Goal: Find specific page/section: Find specific page/section

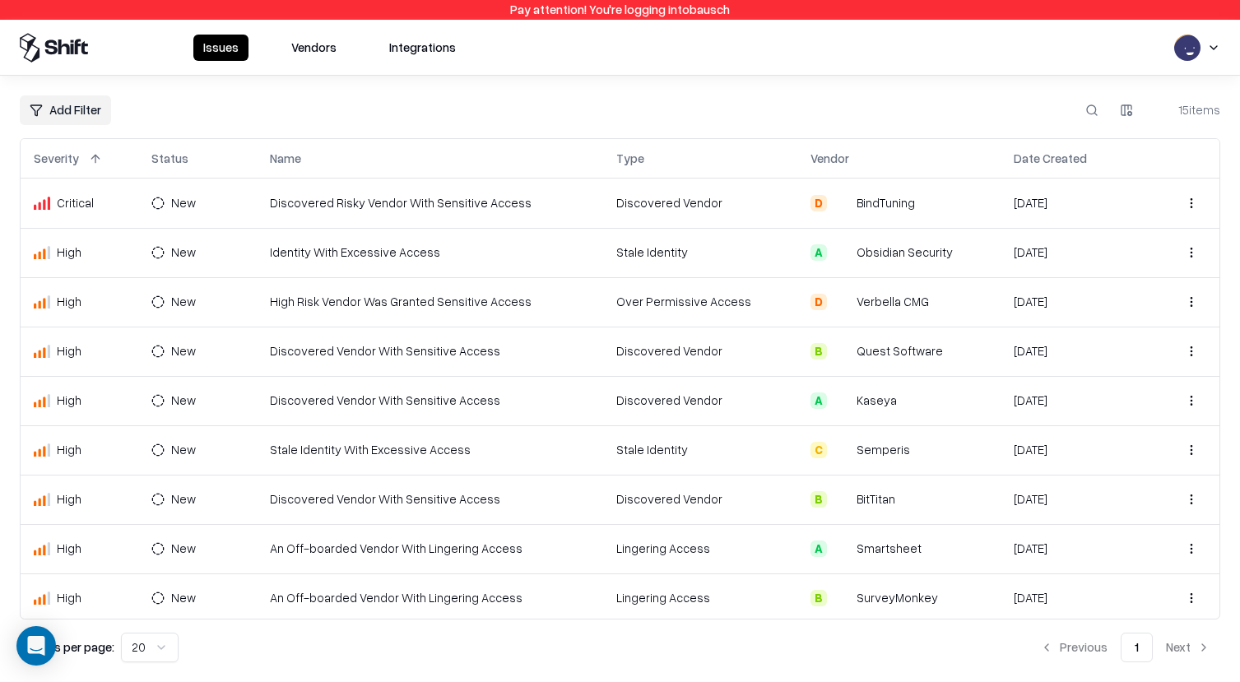
click at [1193, 52] on html "Pay attention! You're logging into bausch Issues Vendors Integrations Add Filte…" at bounding box center [620, 341] width 1240 height 682
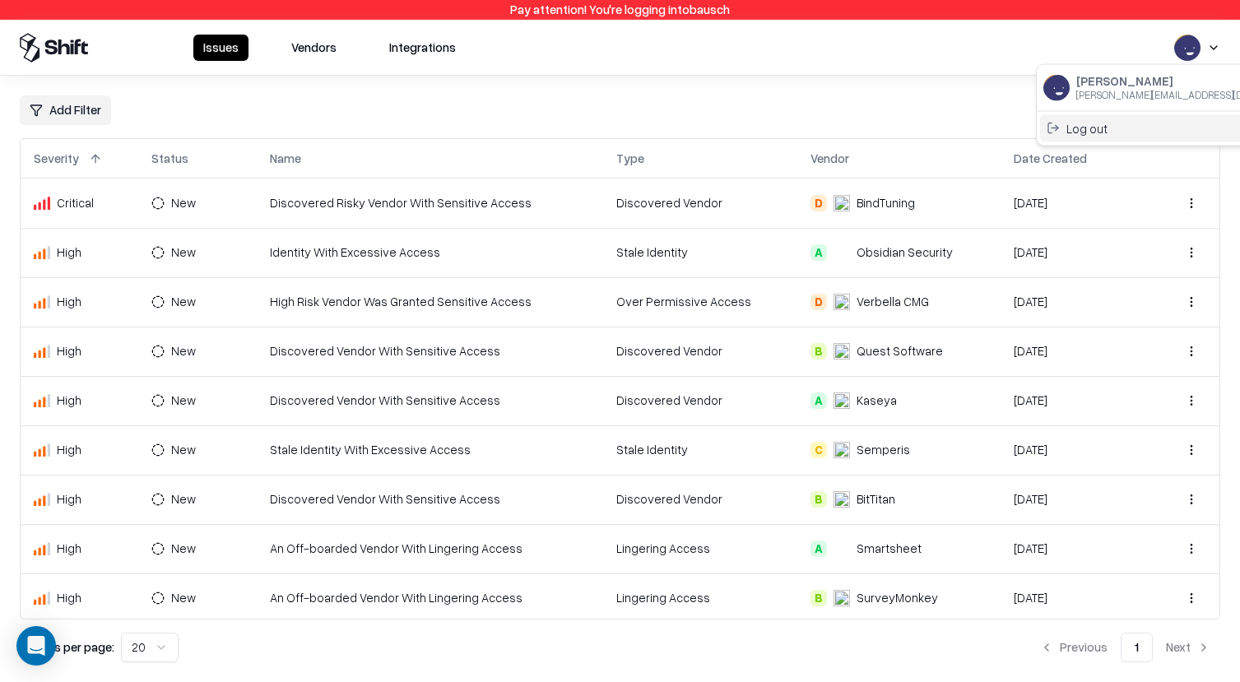
click at [1126, 129] on div "Log out" at bounding box center [1176, 127] width 273 height 27
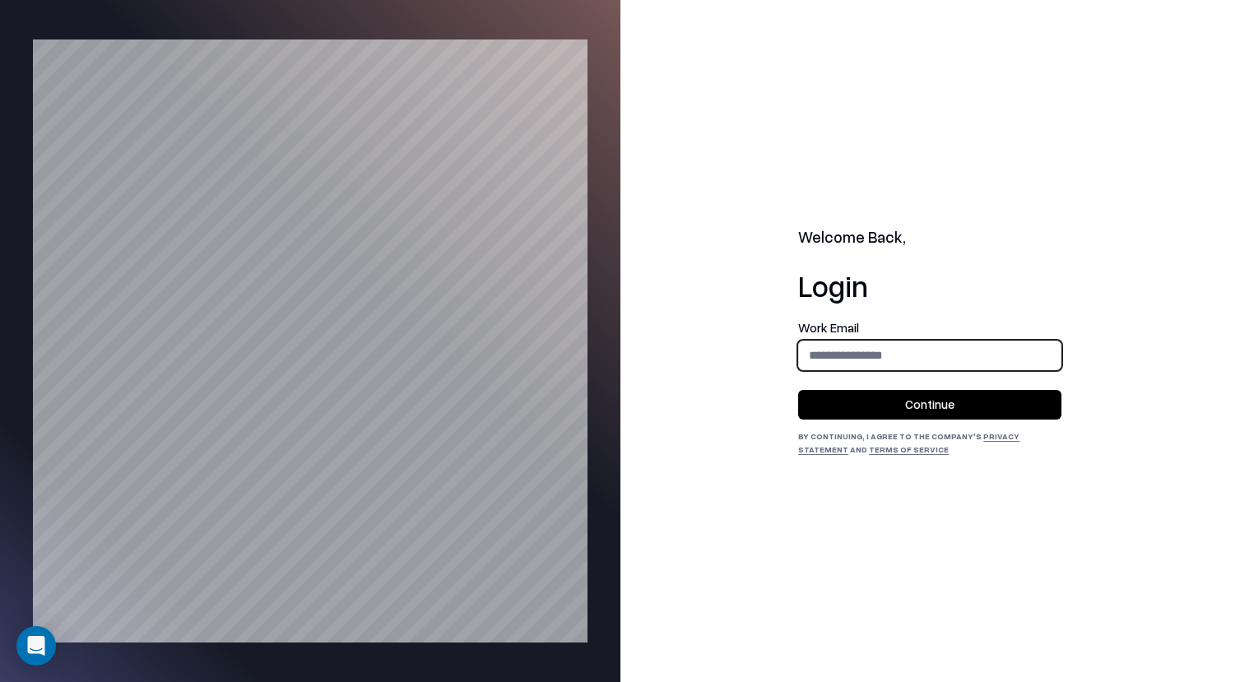
click at [1007, 351] on input "email" at bounding box center [930, 355] width 262 height 30
type input "**********"
click at [995, 406] on button "Continue" at bounding box center [929, 405] width 263 height 30
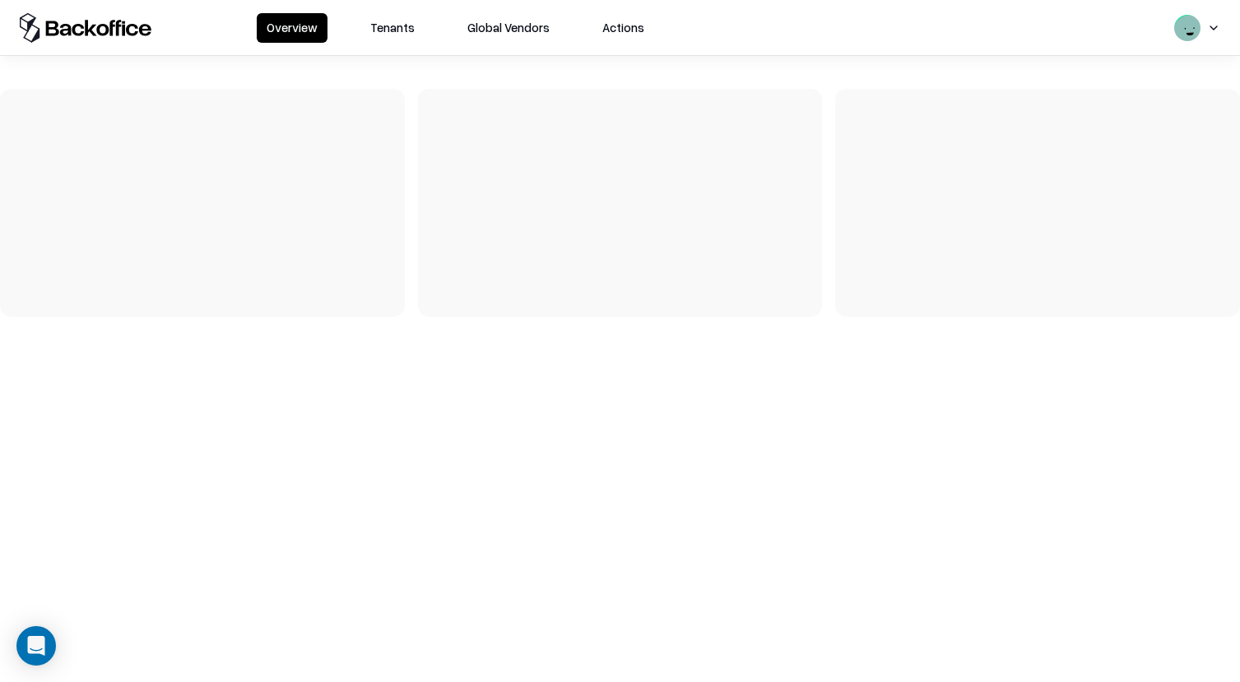
click at [390, 34] on button "Tenants" at bounding box center [392, 28] width 64 height 30
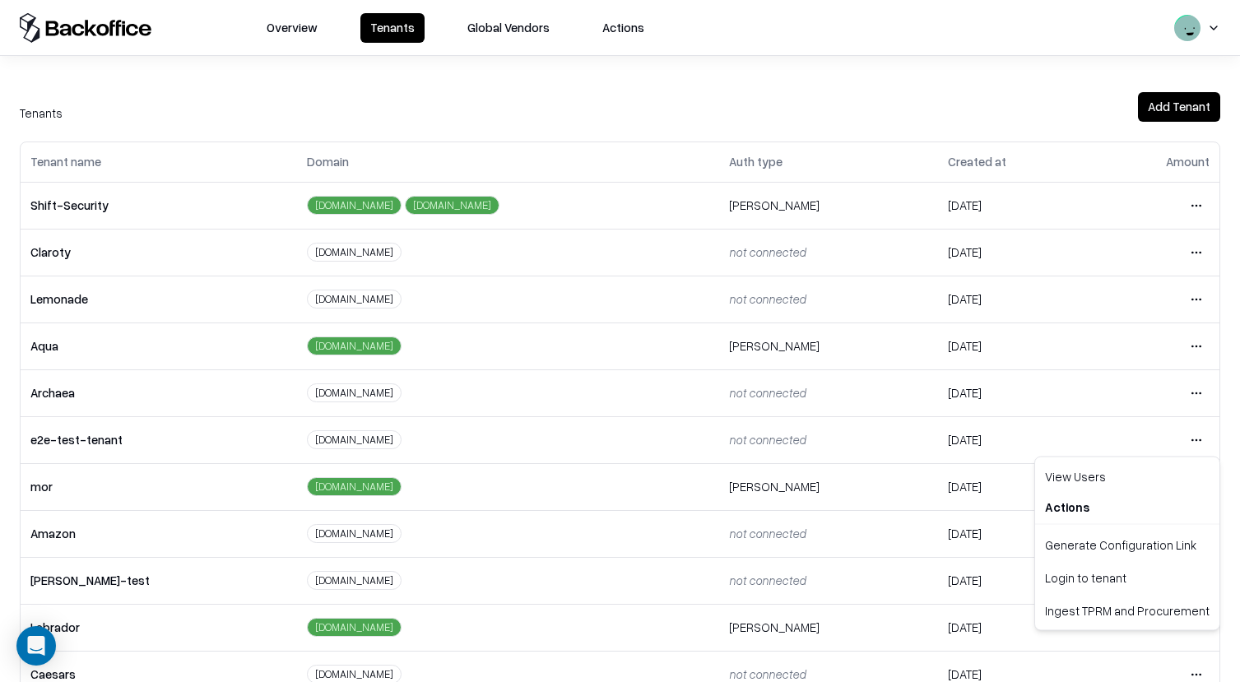
click at [1196, 438] on html "Overview Tenants Global Vendors Actions Tenants Add Tenant Tenant name Domain A…" at bounding box center [620, 341] width 1240 height 682
click at [1141, 577] on div "Login to tenant" at bounding box center [1128, 577] width 178 height 33
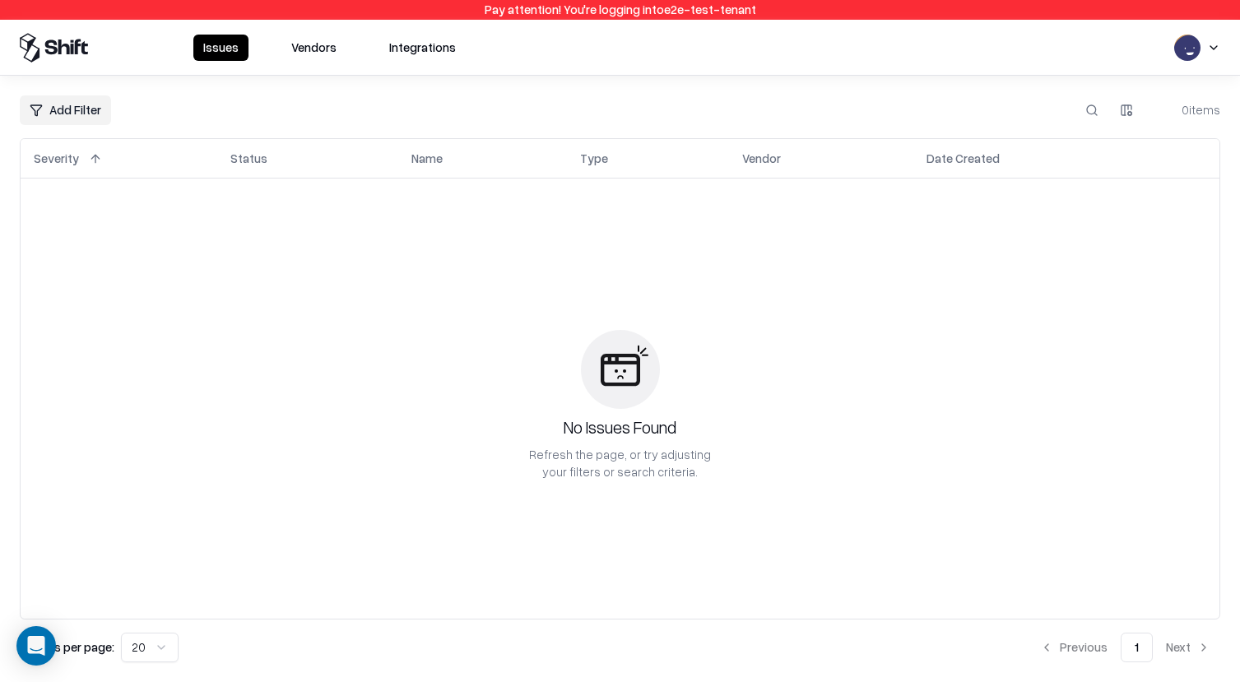
click at [315, 57] on button "Vendors" at bounding box center [313, 48] width 65 height 26
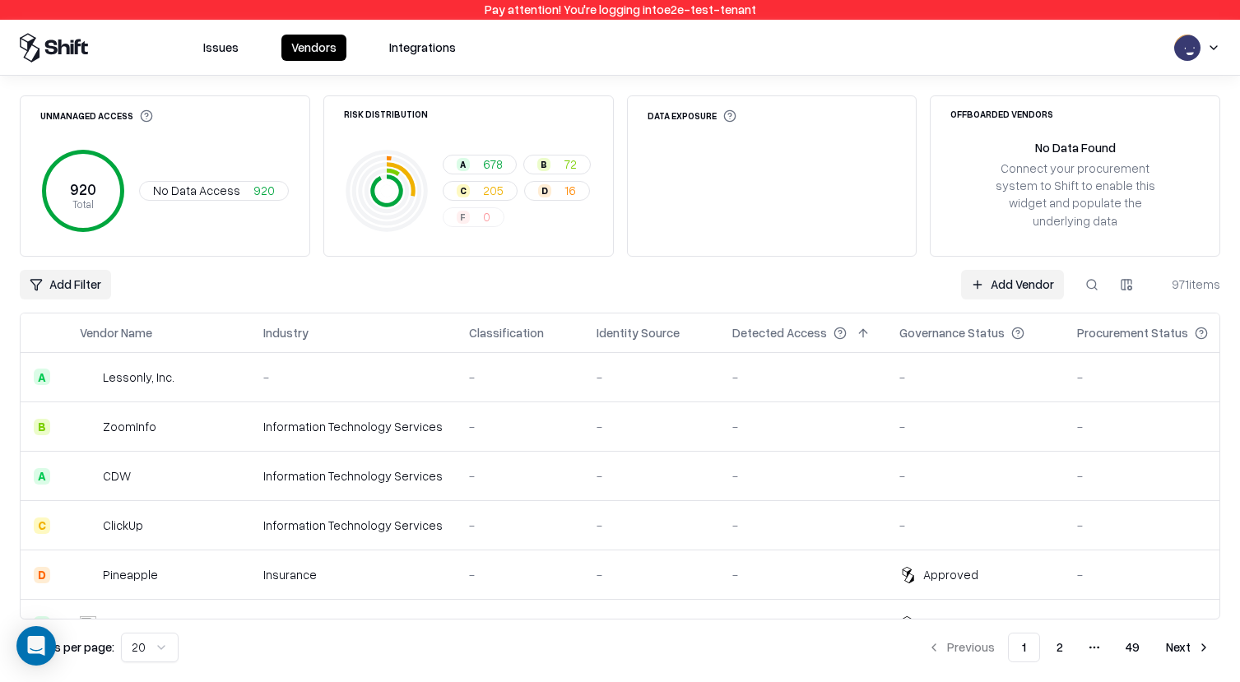
click at [1089, 270] on button at bounding box center [1092, 285] width 30 height 30
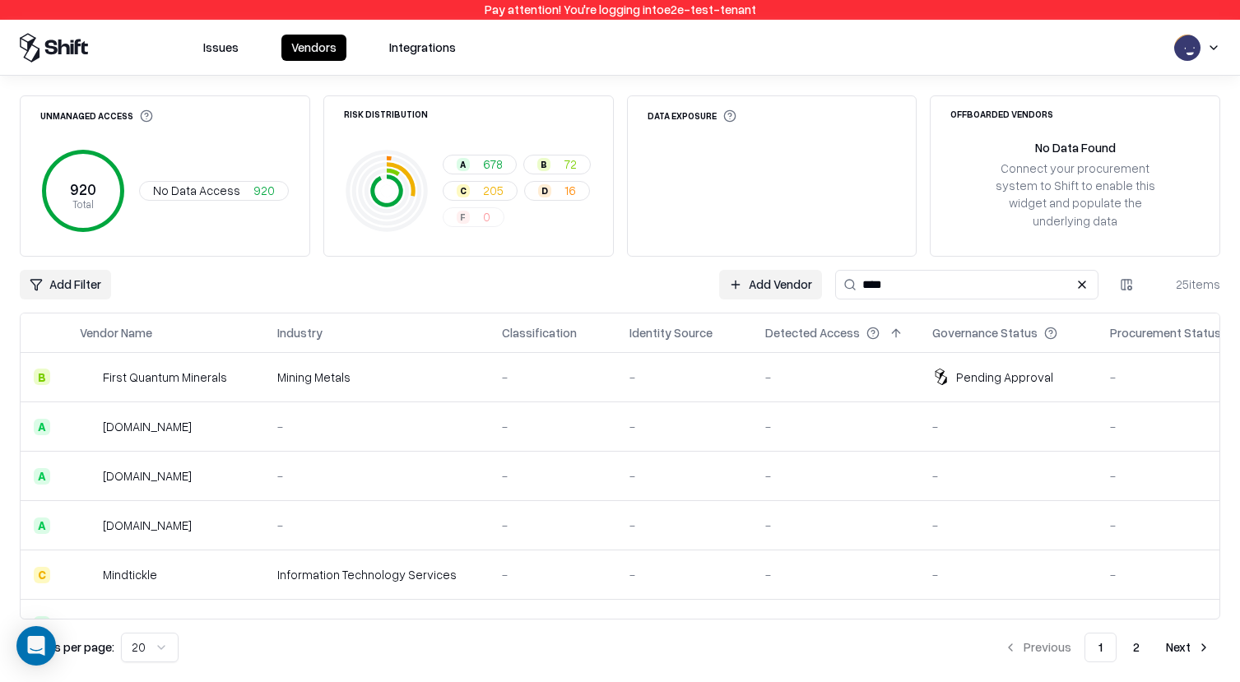
type input "*****"
type input "*"
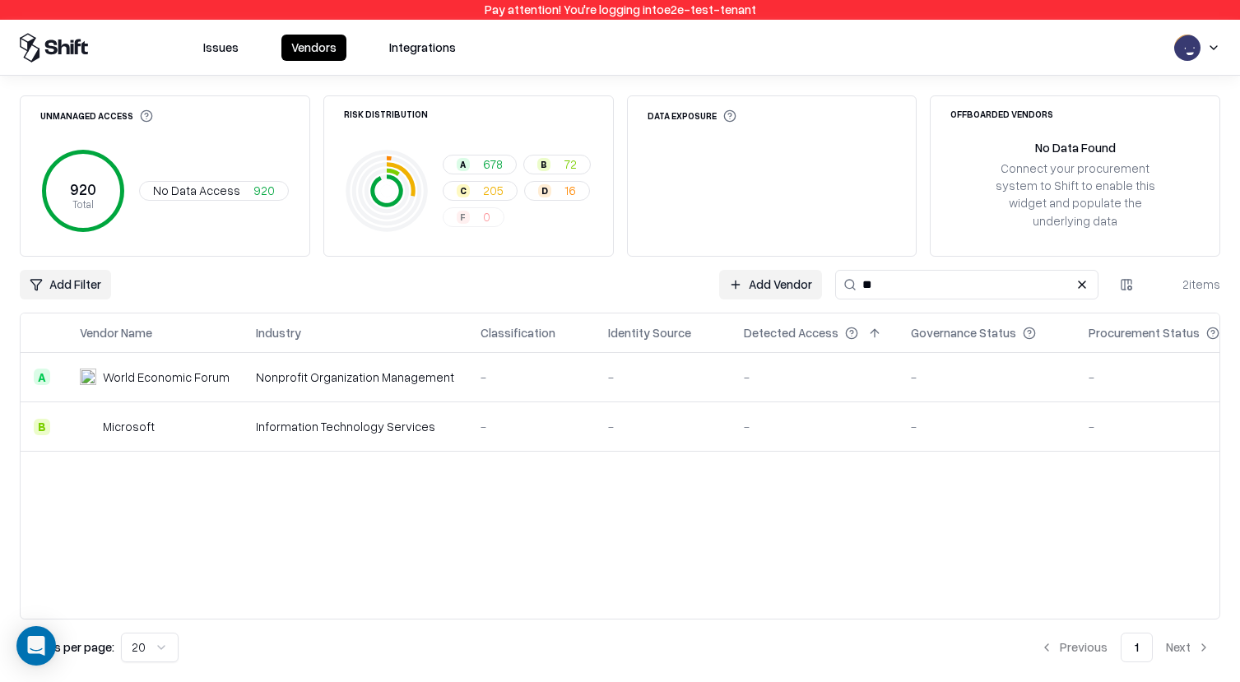
type input "*"
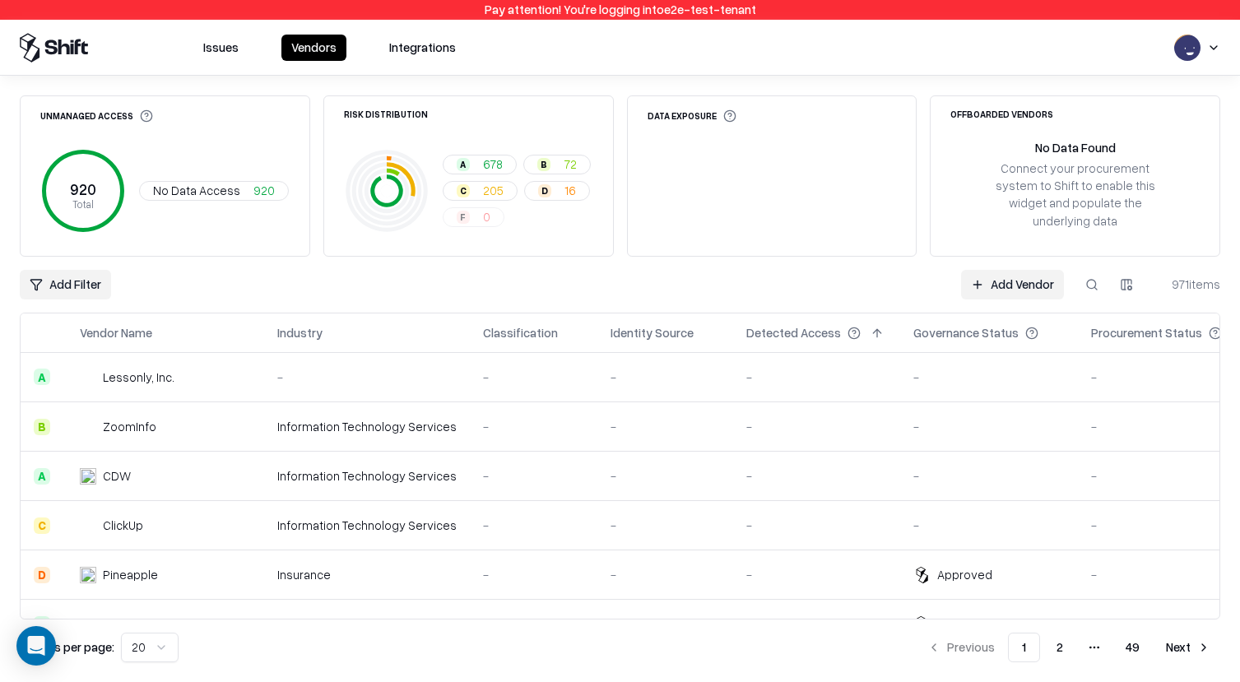
click at [1092, 270] on button at bounding box center [1092, 285] width 30 height 30
paste input "*****"
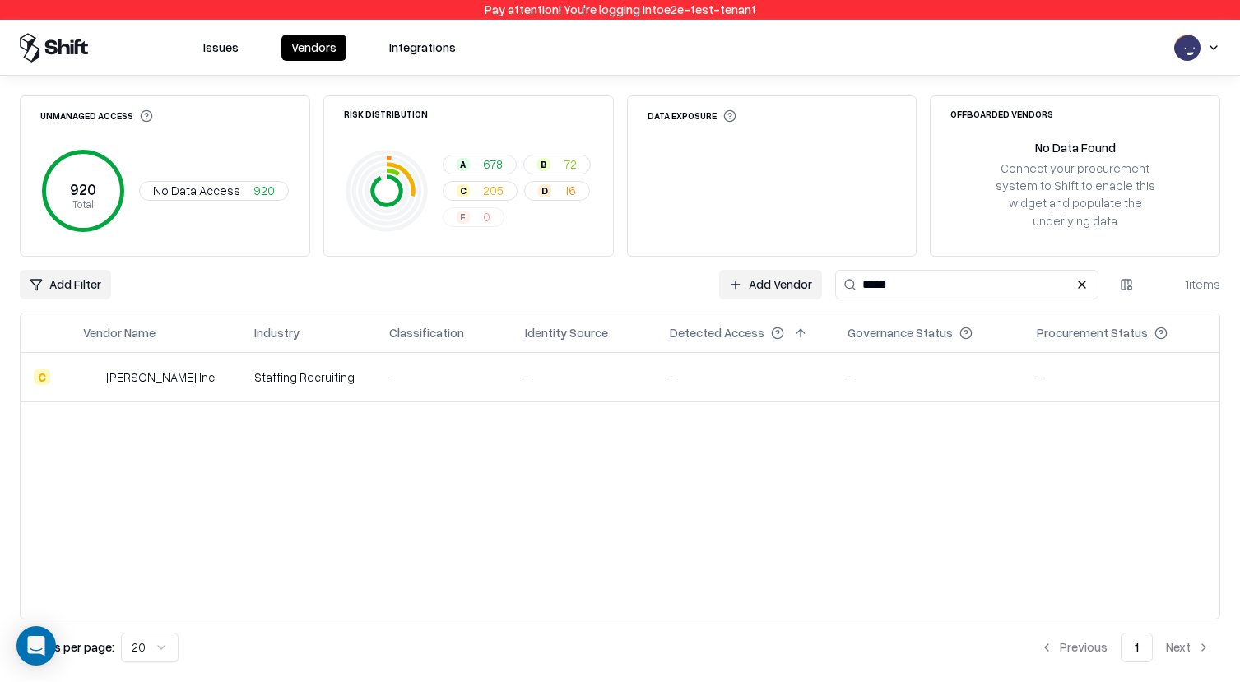
type input "*****"
click at [1082, 275] on button at bounding box center [1082, 285] width 20 height 20
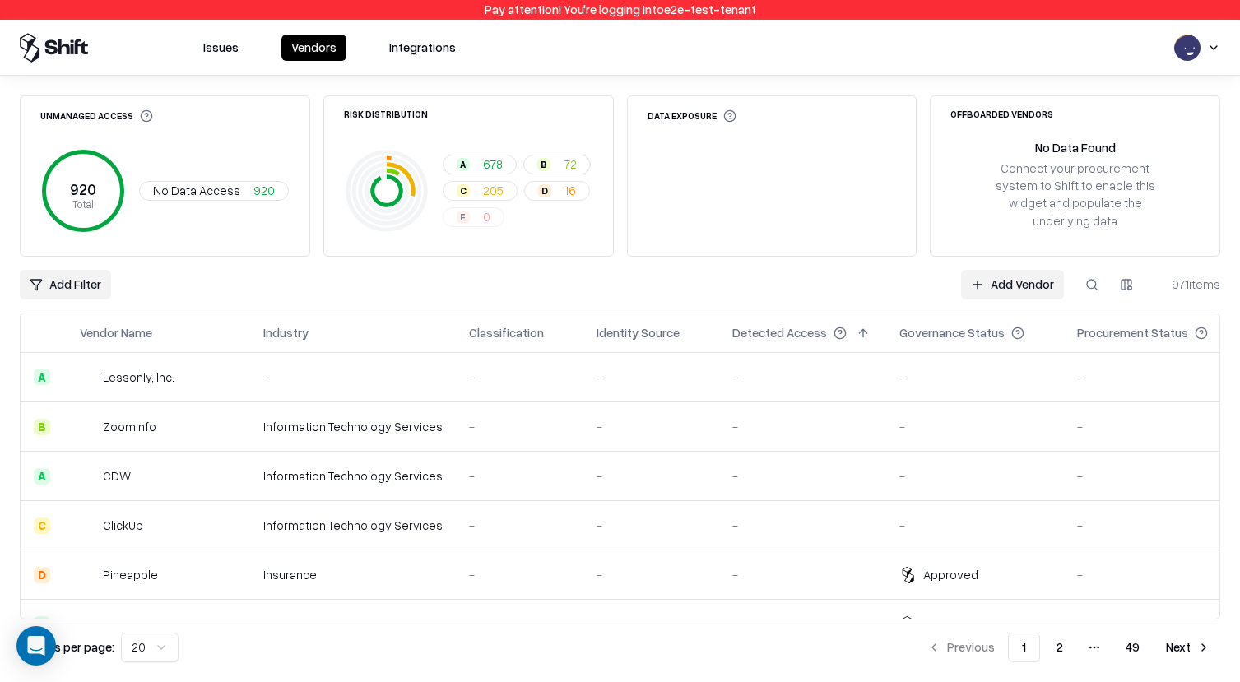
click at [1144, 653] on button "49" at bounding box center [1133, 648] width 40 height 30
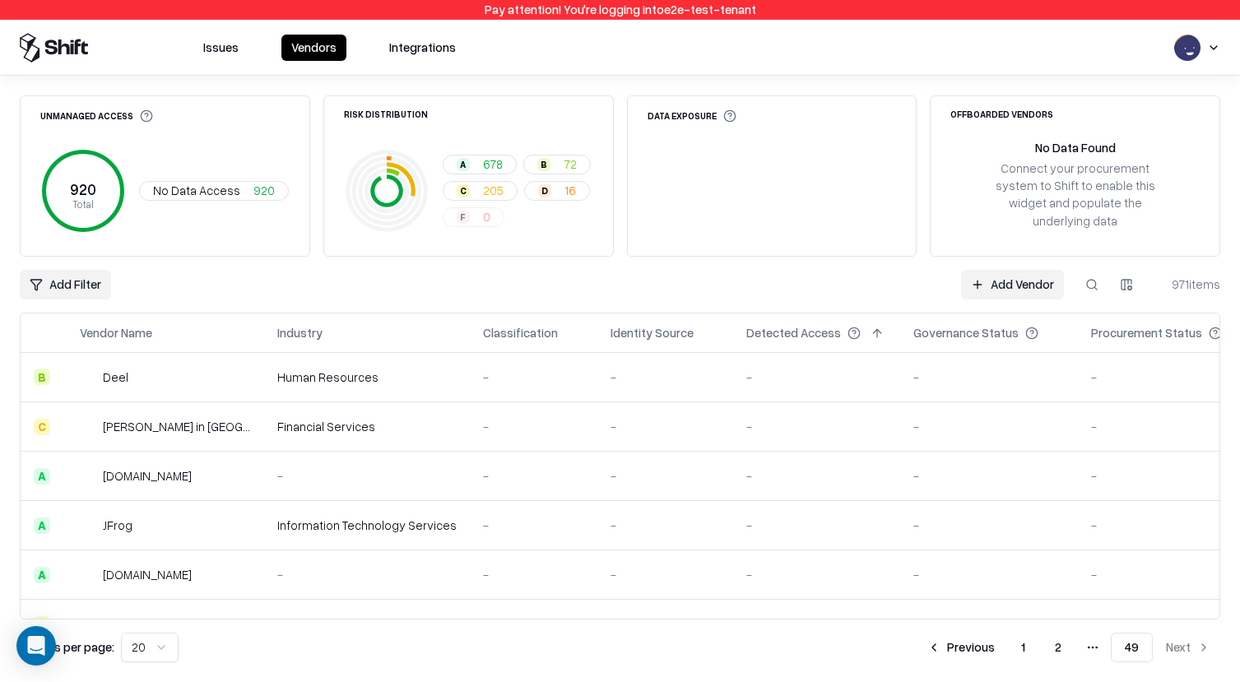
click at [1027, 647] on button "1" at bounding box center [1023, 648] width 30 height 30
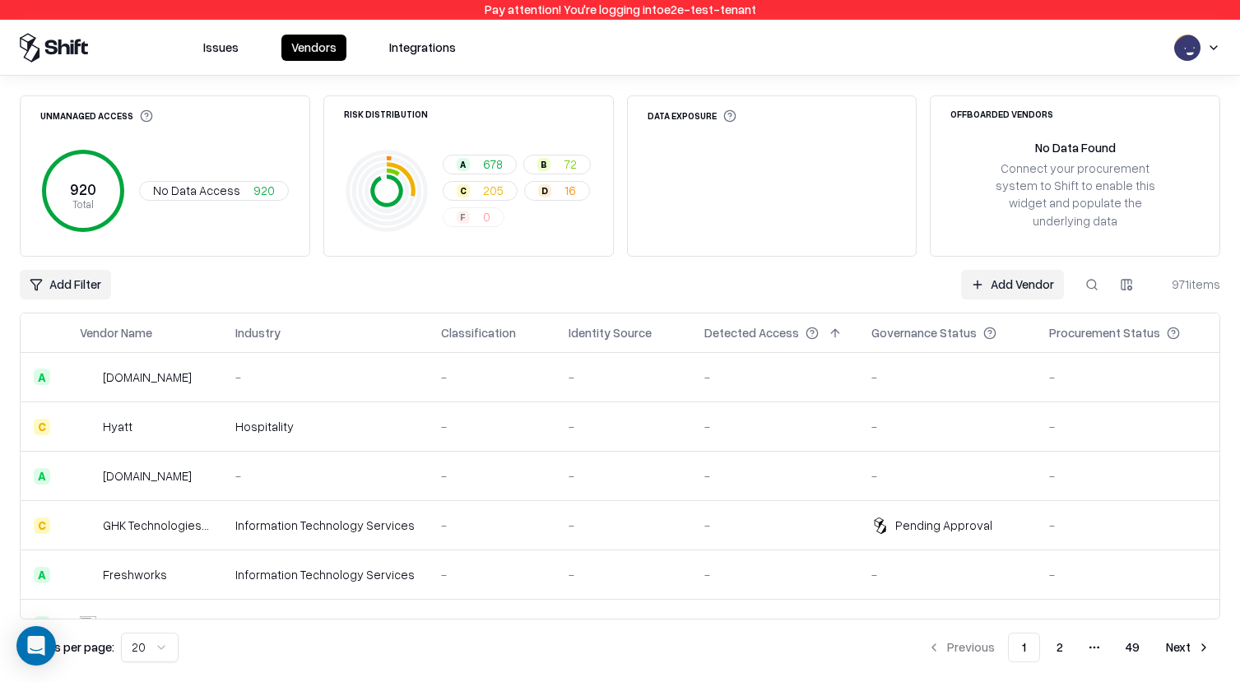
click at [1138, 657] on button "49" at bounding box center [1133, 648] width 40 height 30
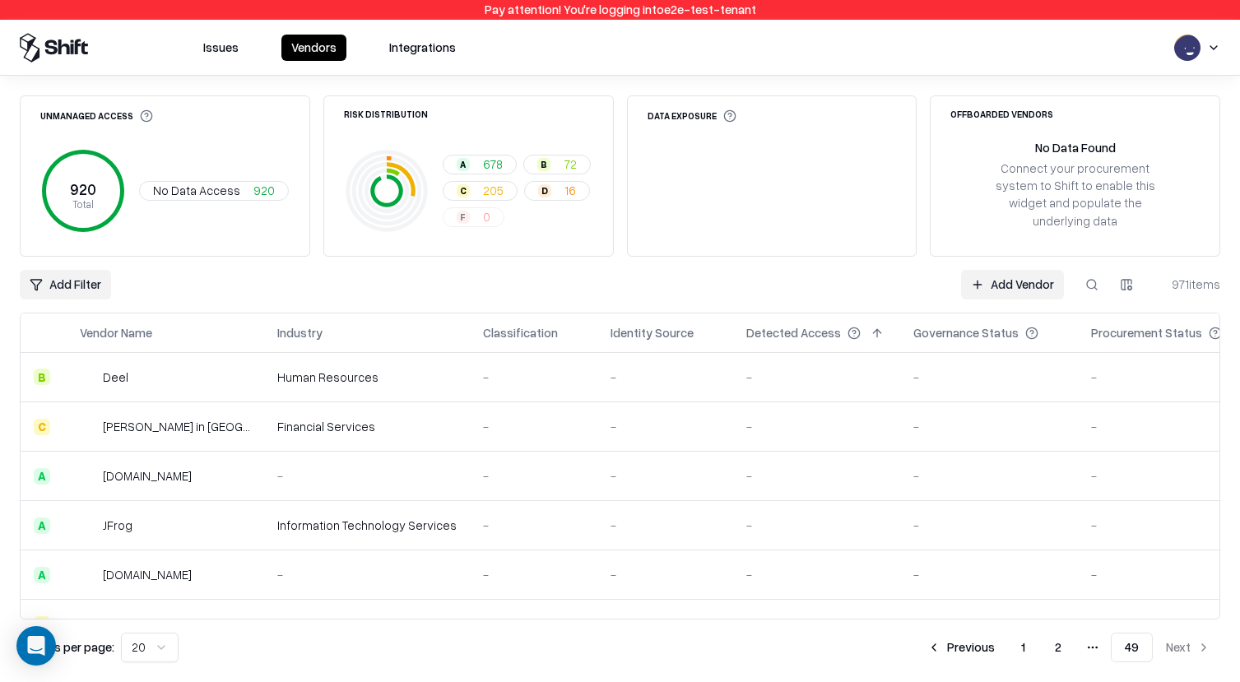
click at [1091, 271] on button at bounding box center [1092, 285] width 30 height 30
paste input "*****"
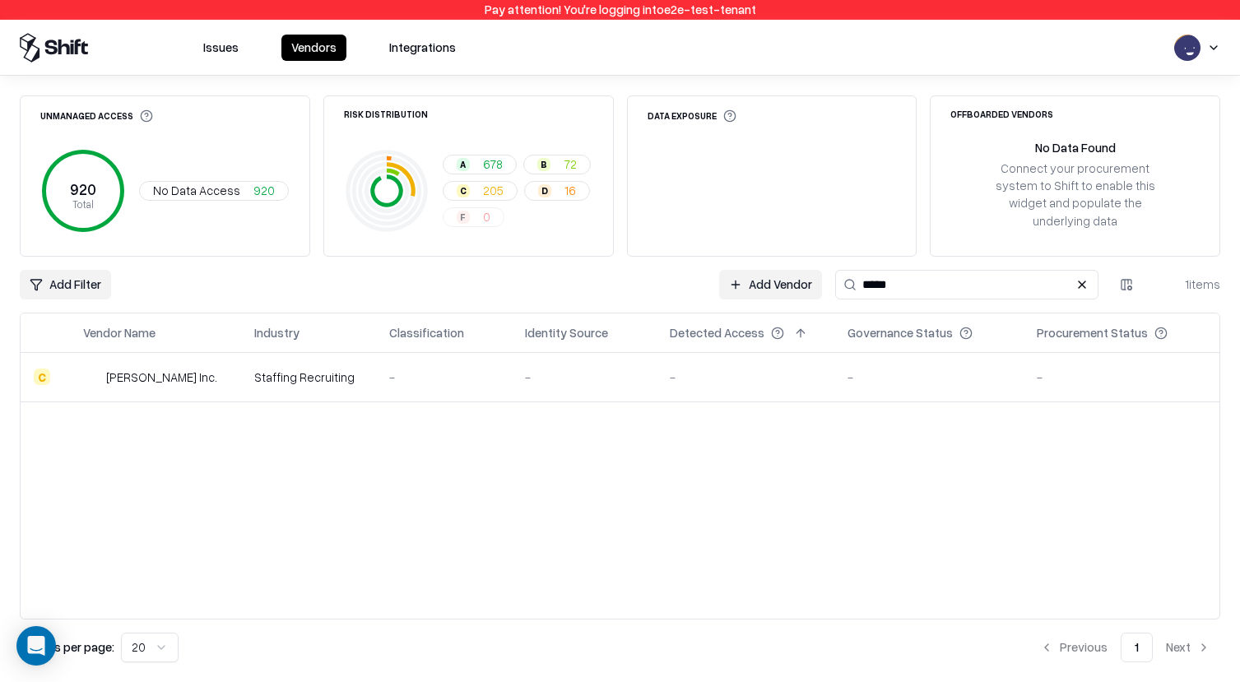
type input "*****"
click at [1085, 275] on button at bounding box center [1082, 285] width 20 height 20
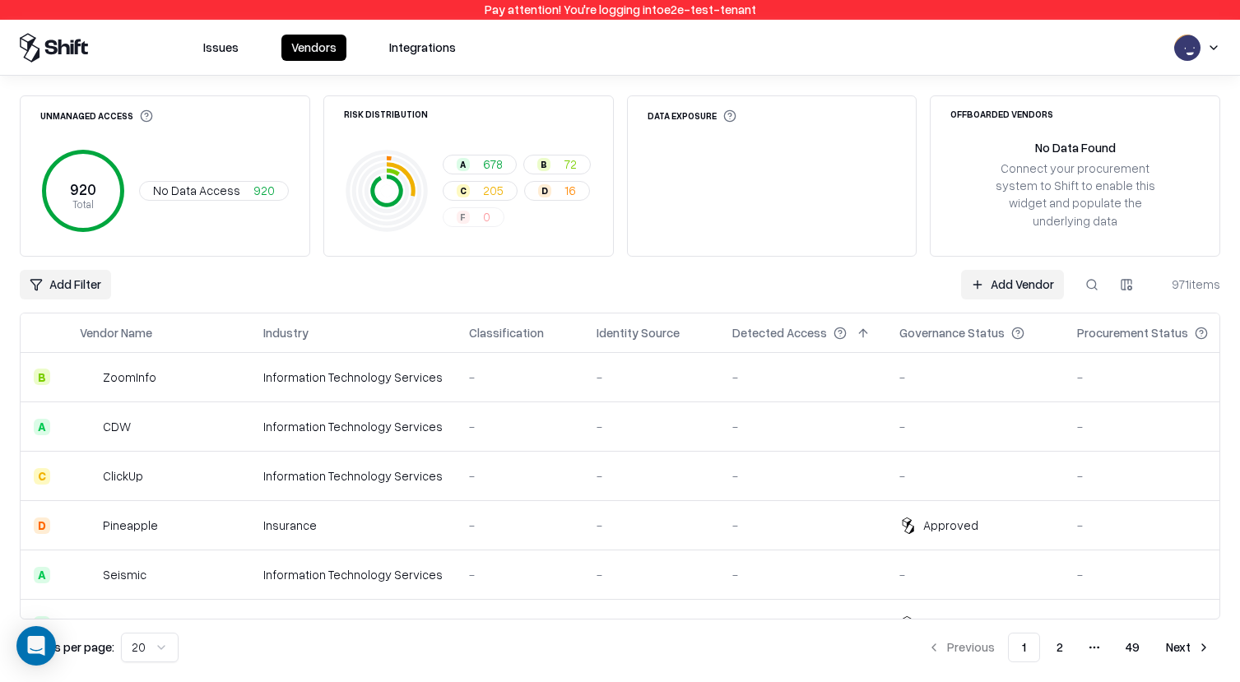
click at [1130, 661] on button "49" at bounding box center [1133, 648] width 40 height 30
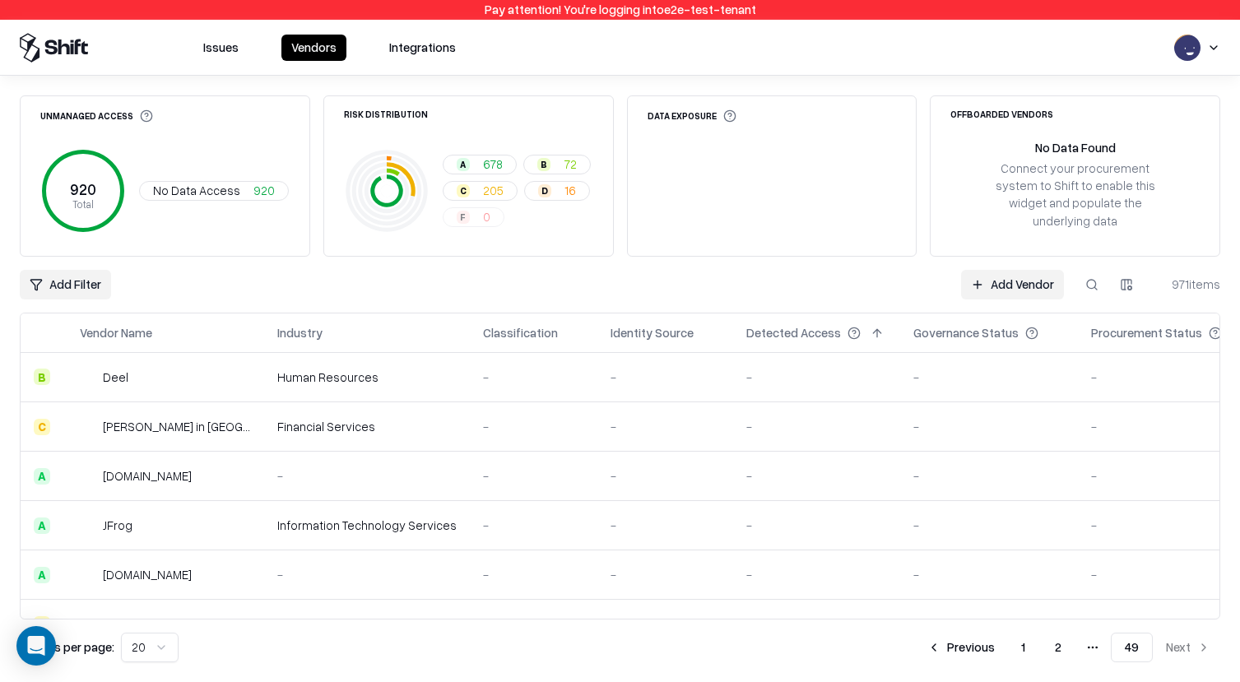
click at [1029, 644] on button "1" at bounding box center [1023, 648] width 30 height 30
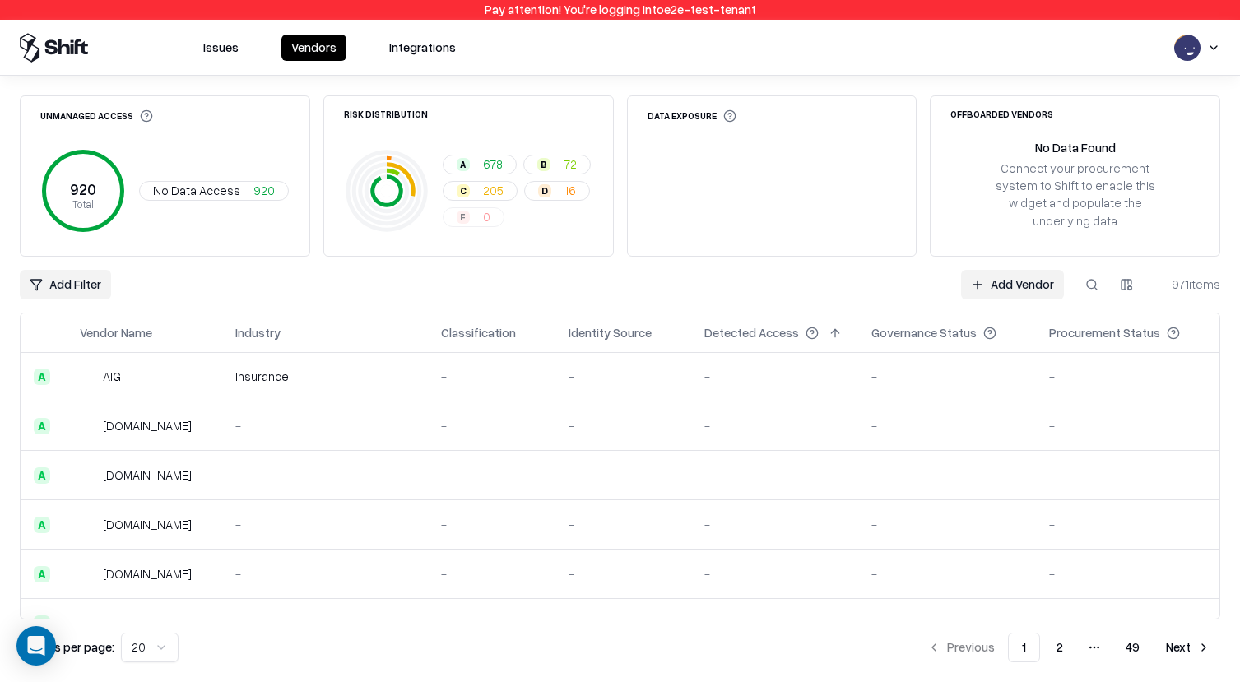
scroll to position [704, 0]
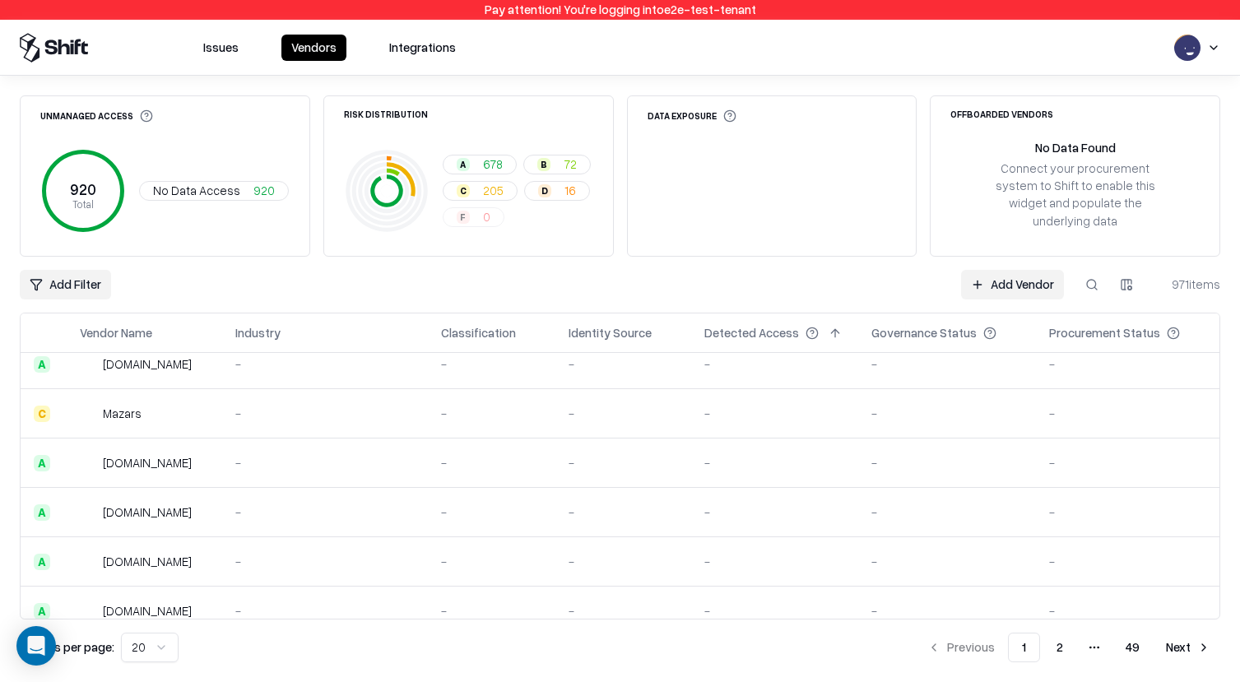
click at [1173, 644] on button "Next" at bounding box center [1188, 648] width 64 height 30
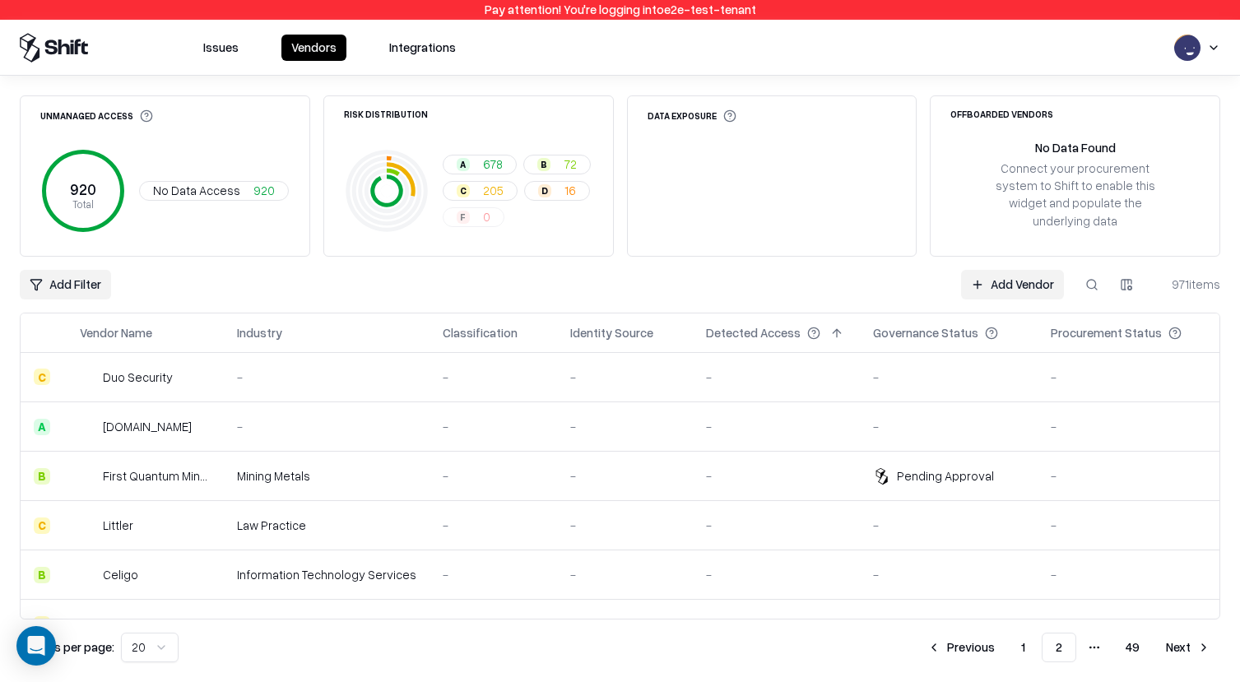
click at [1020, 651] on button "1" at bounding box center [1023, 648] width 30 height 30
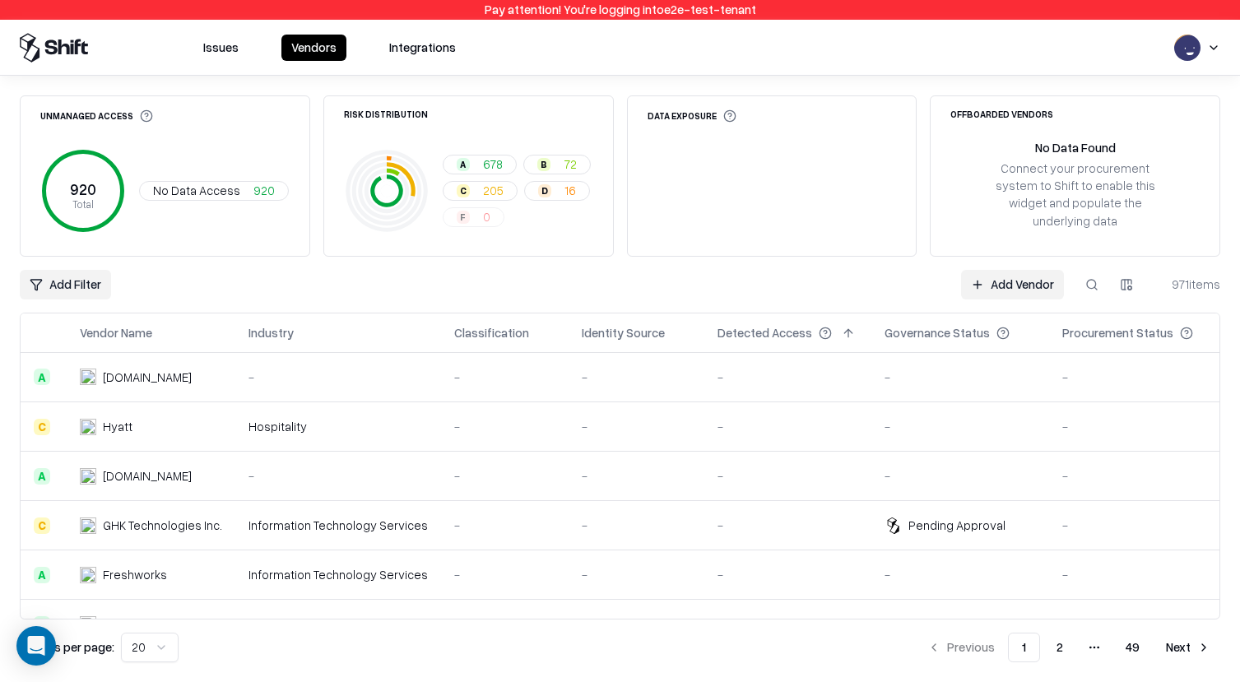
click at [1136, 642] on button "49" at bounding box center [1133, 648] width 40 height 30
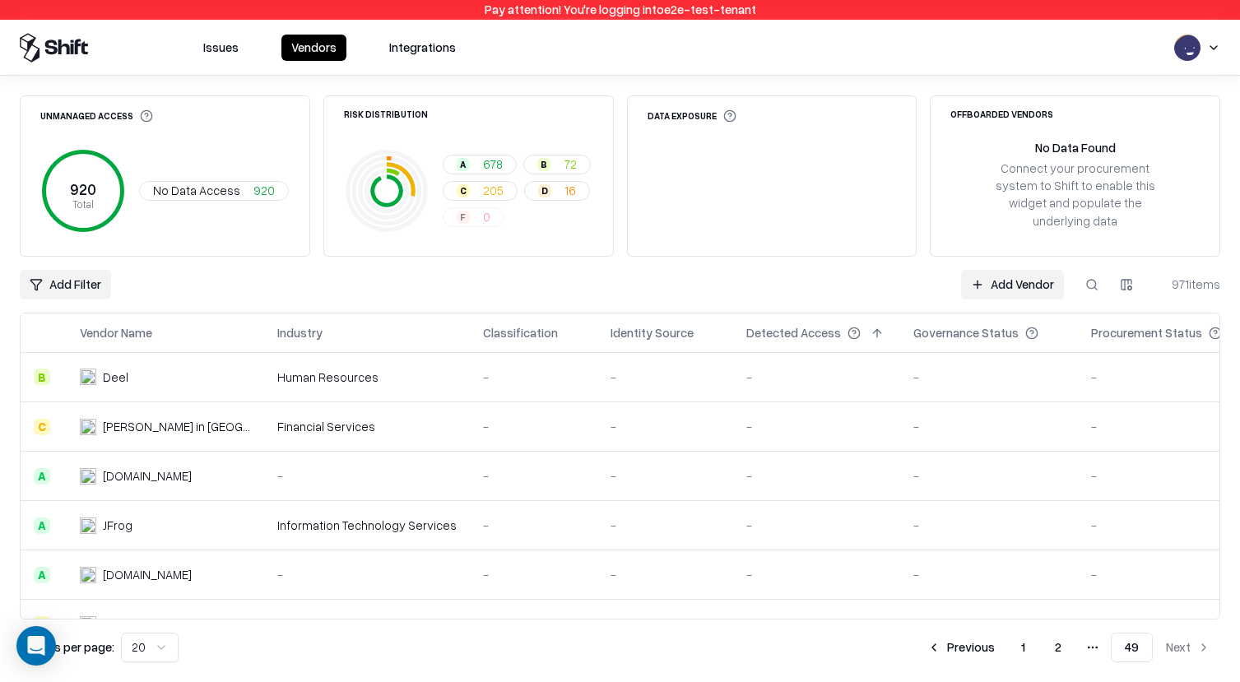
click at [945, 650] on button "Previous" at bounding box center [961, 648] width 87 height 30
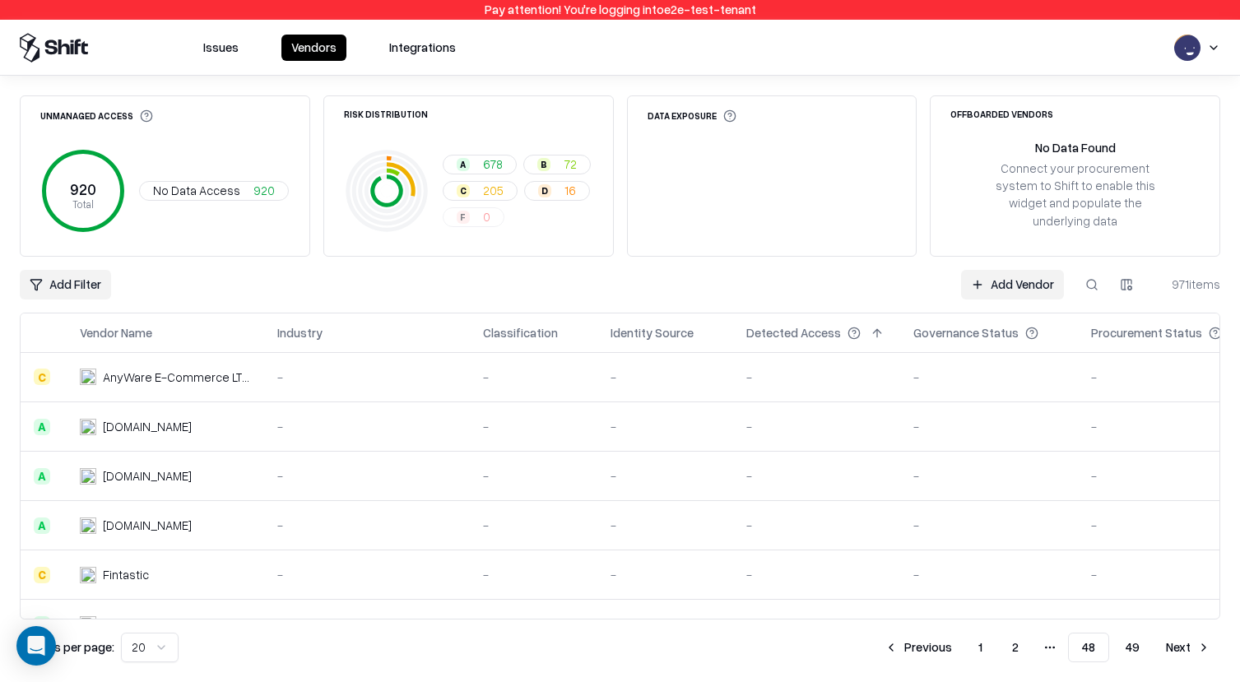
click at [135, 649] on html "Pay attention! You're logging into e2e-test-tenant Issues Vendors Integrations …" at bounding box center [620, 341] width 1240 height 682
click at [1026, 656] on button "1" at bounding box center [1026, 648] width 30 height 30
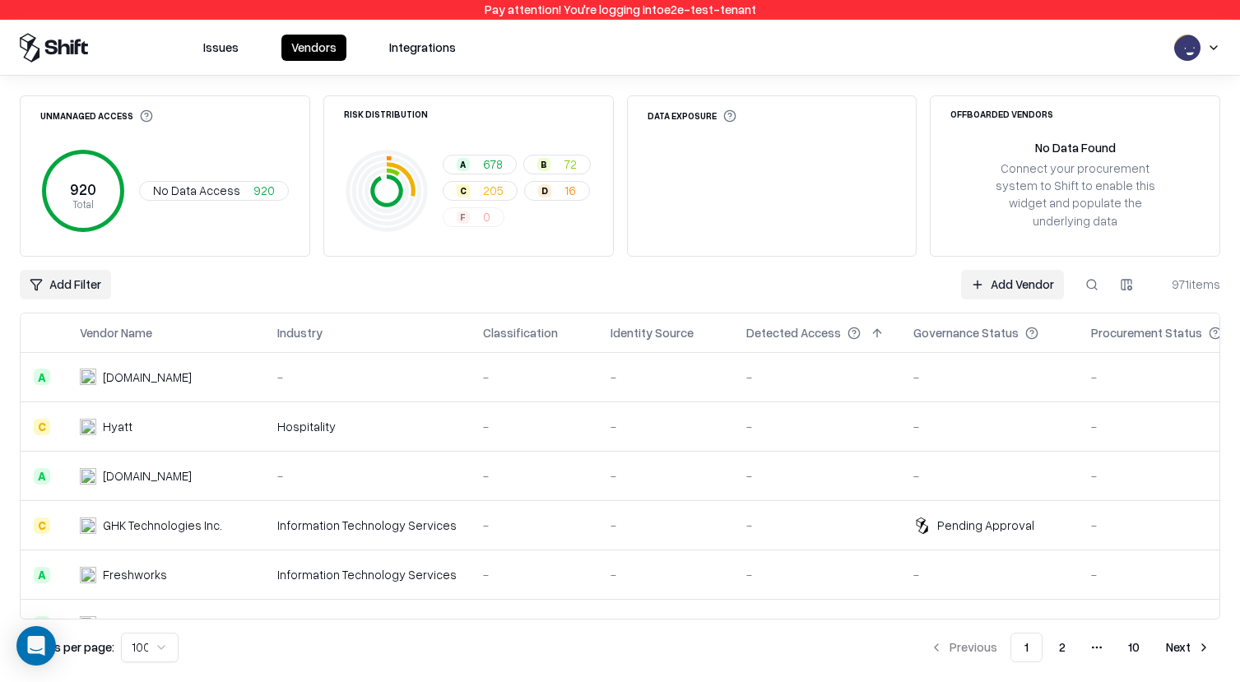
click at [1067, 643] on button "2" at bounding box center [1062, 648] width 33 height 30
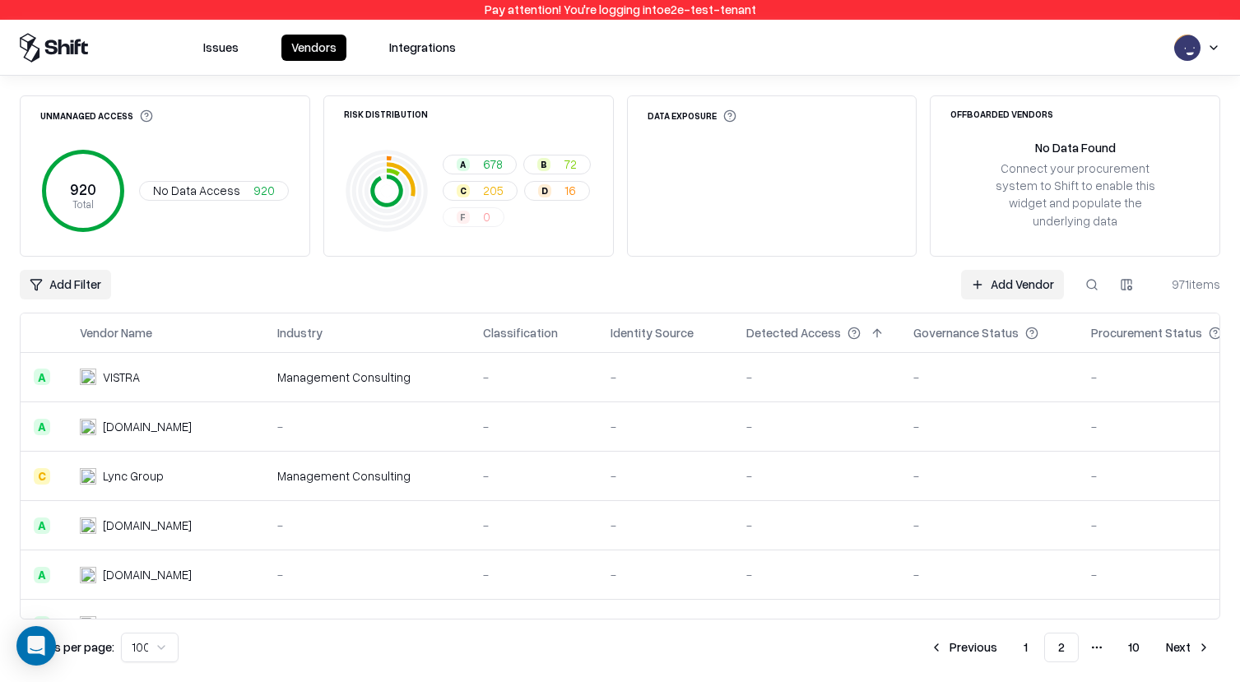
click at [1188, 653] on button "Next" at bounding box center [1188, 648] width 64 height 30
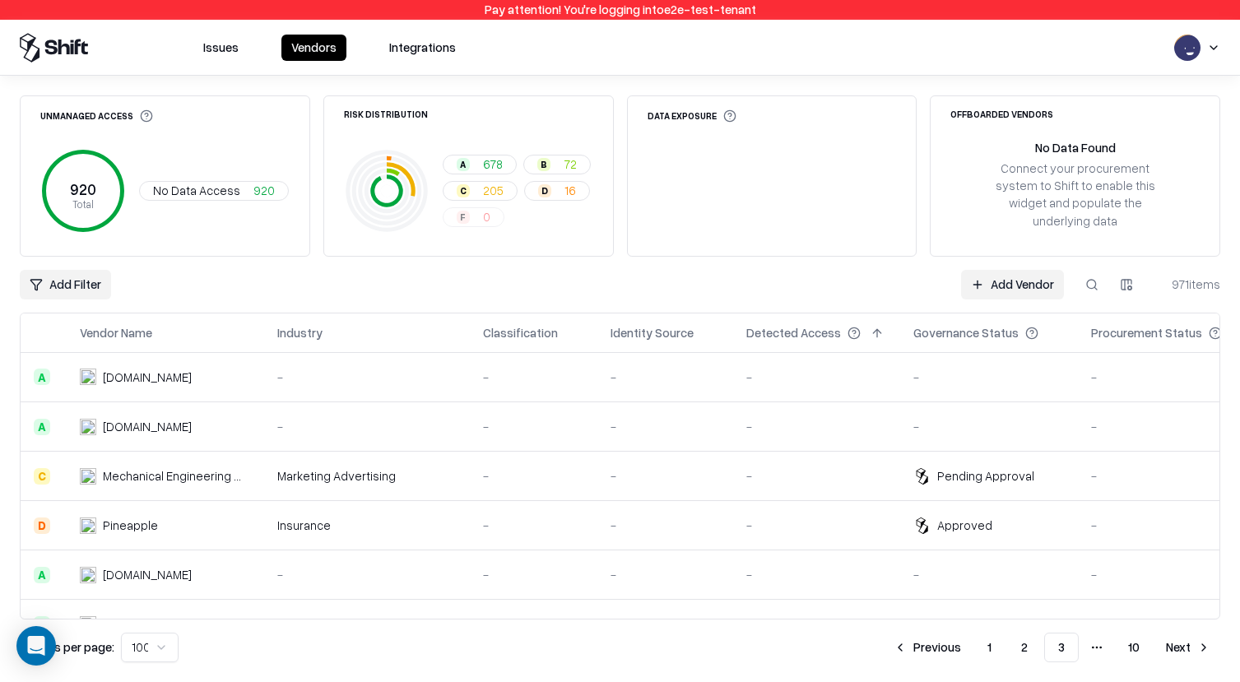
click at [1162, 638] on button "Next" at bounding box center [1188, 648] width 64 height 30
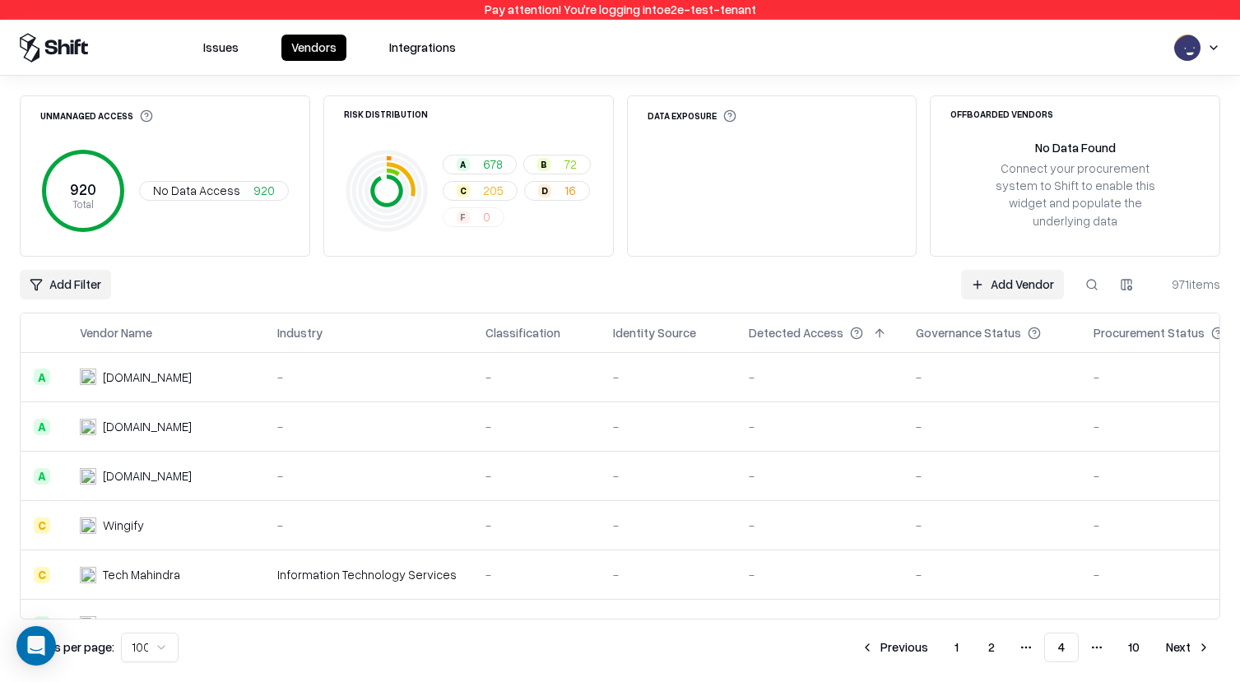
click at [1182, 653] on button "Next" at bounding box center [1188, 648] width 64 height 30
